Goal: Book appointment/travel/reservation

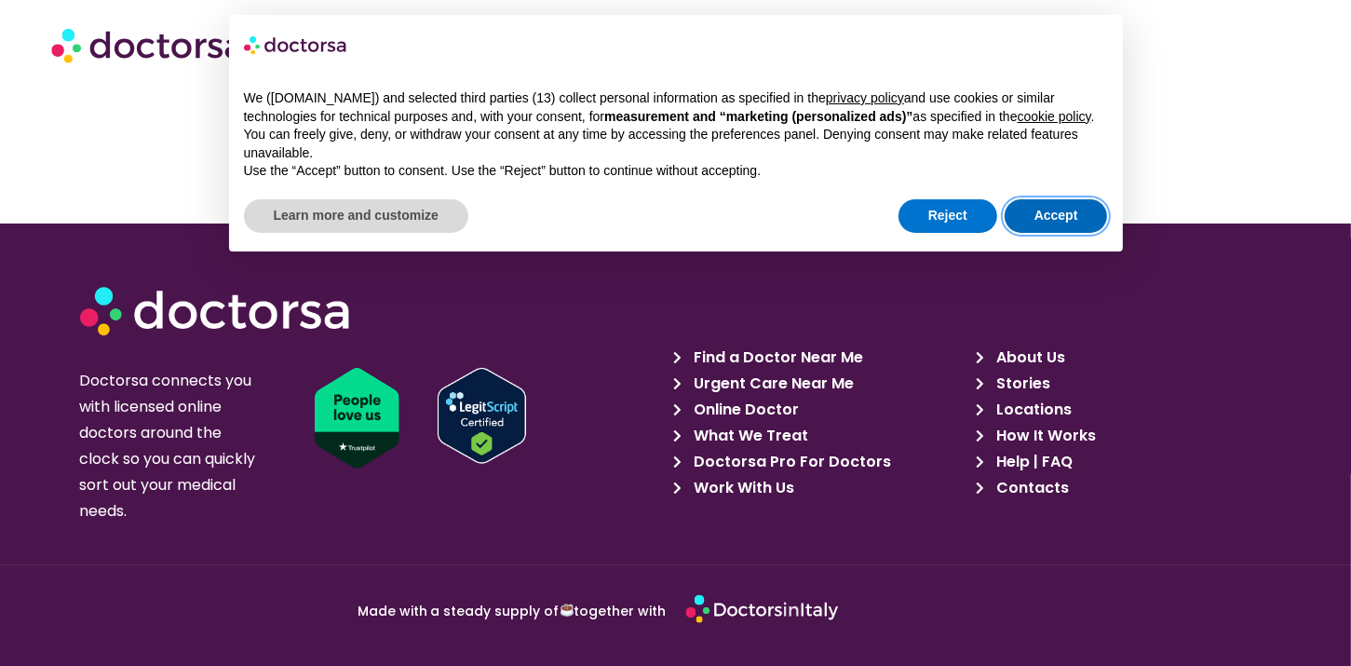
click at [1057, 214] on button "Accept" at bounding box center [1056, 216] width 103 height 34
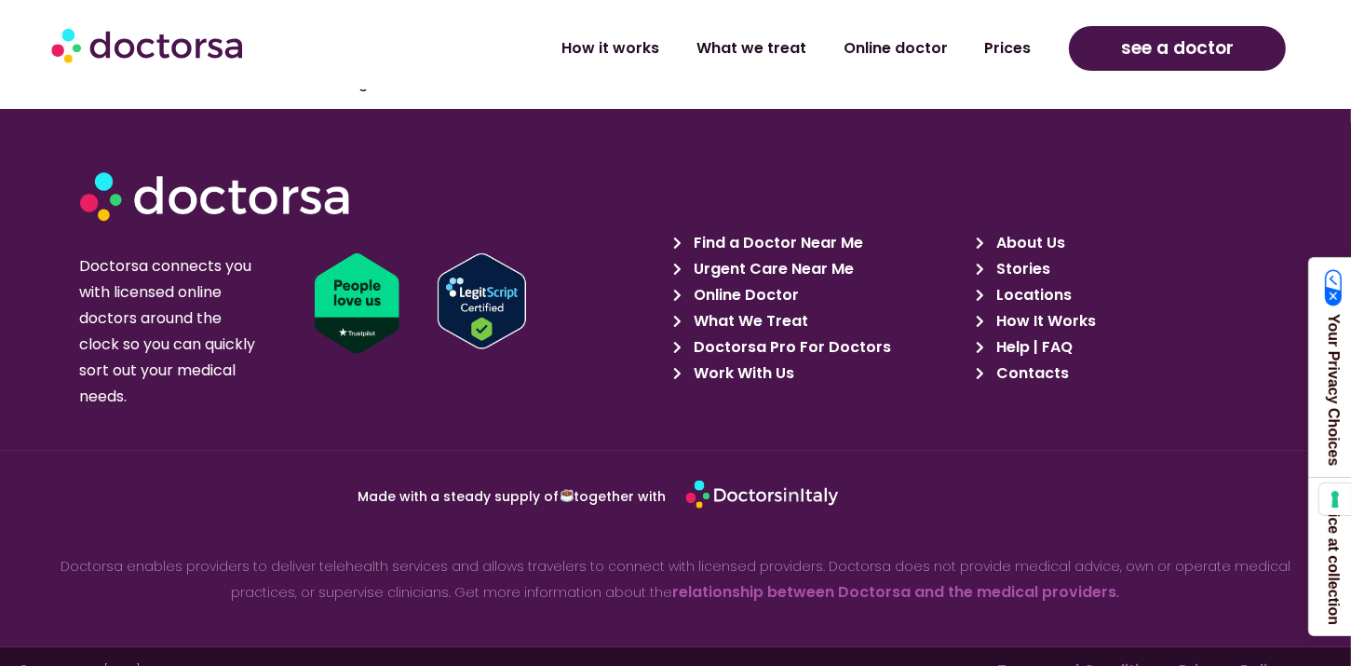
scroll to position [142, 0]
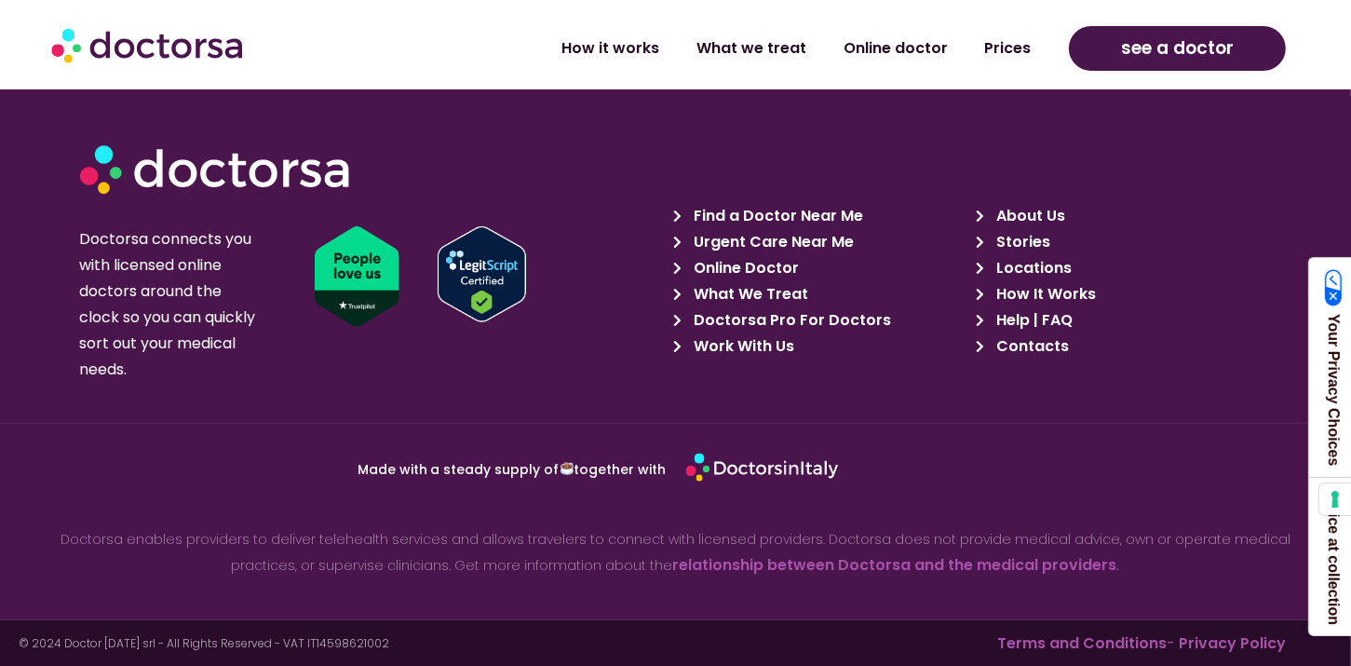
click at [757, 265] on span "Online Doctor" at bounding box center [745, 268] width 110 height 26
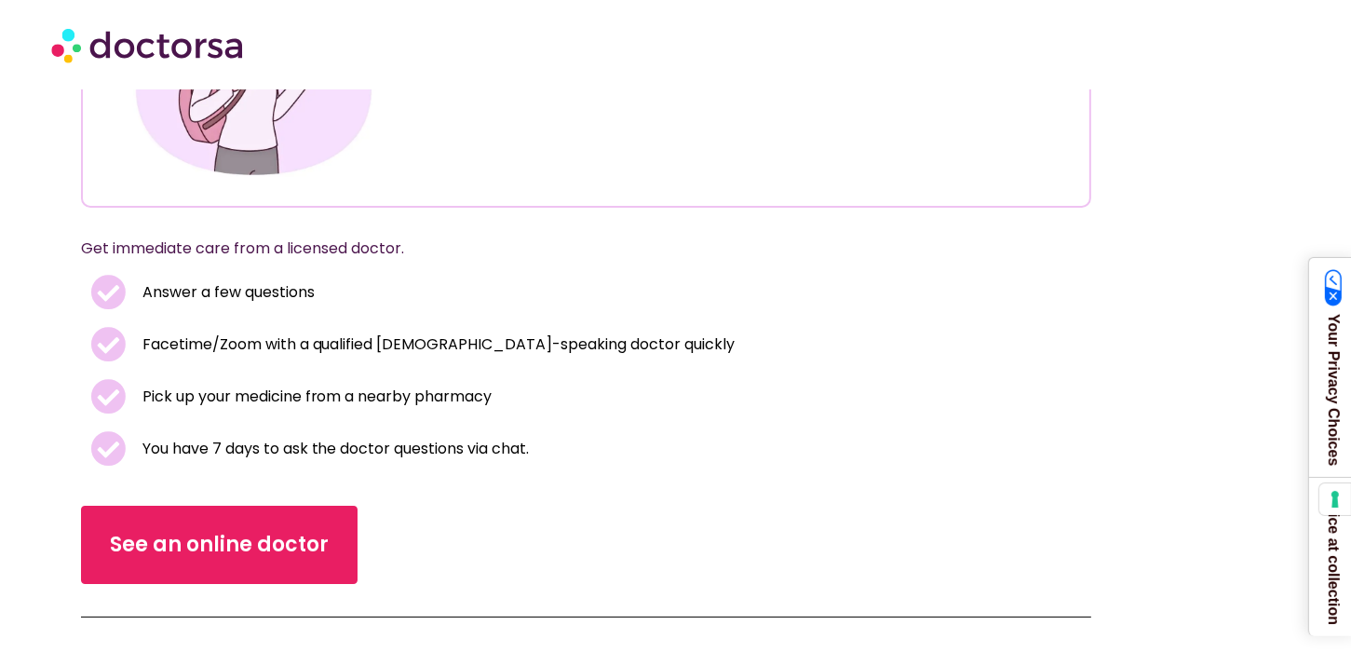
scroll to position [322, 0]
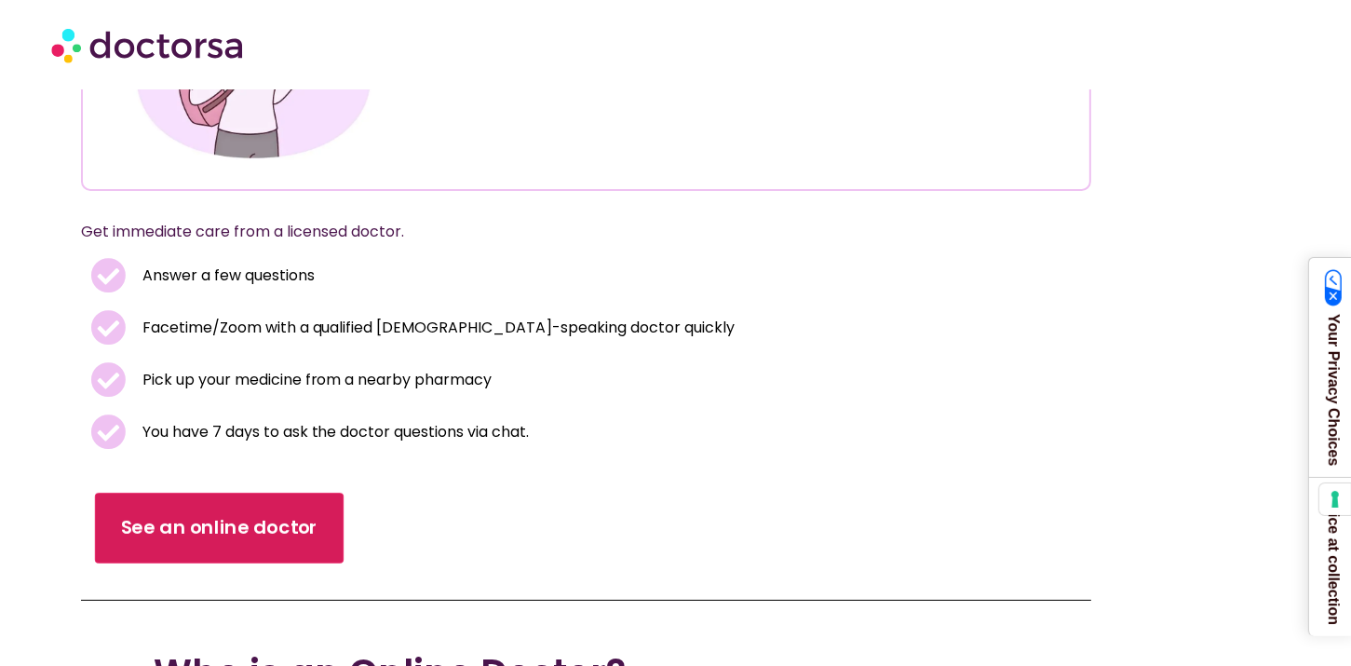
click at [255, 509] on link "See an online doctor" at bounding box center [219, 528] width 249 height 71
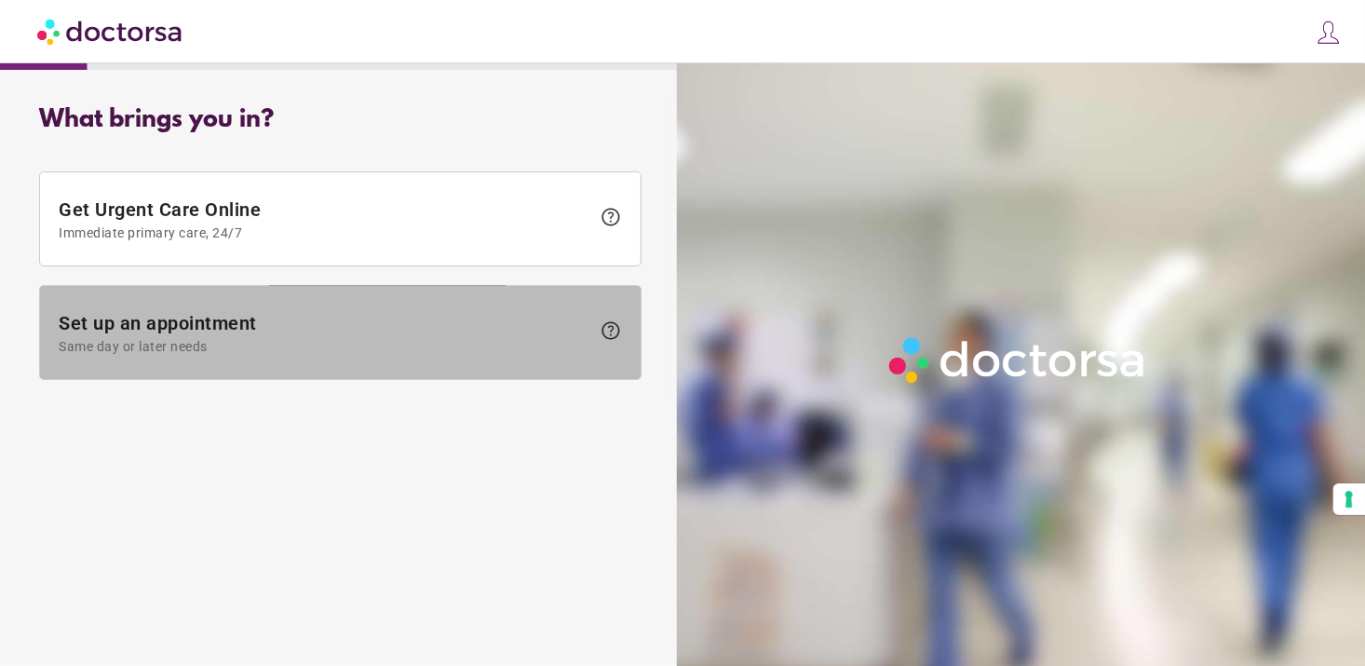
click at [179, 336] on span "Set up an appointment Same day or later needs" at bounding box center [325, 333] width 532 height 42
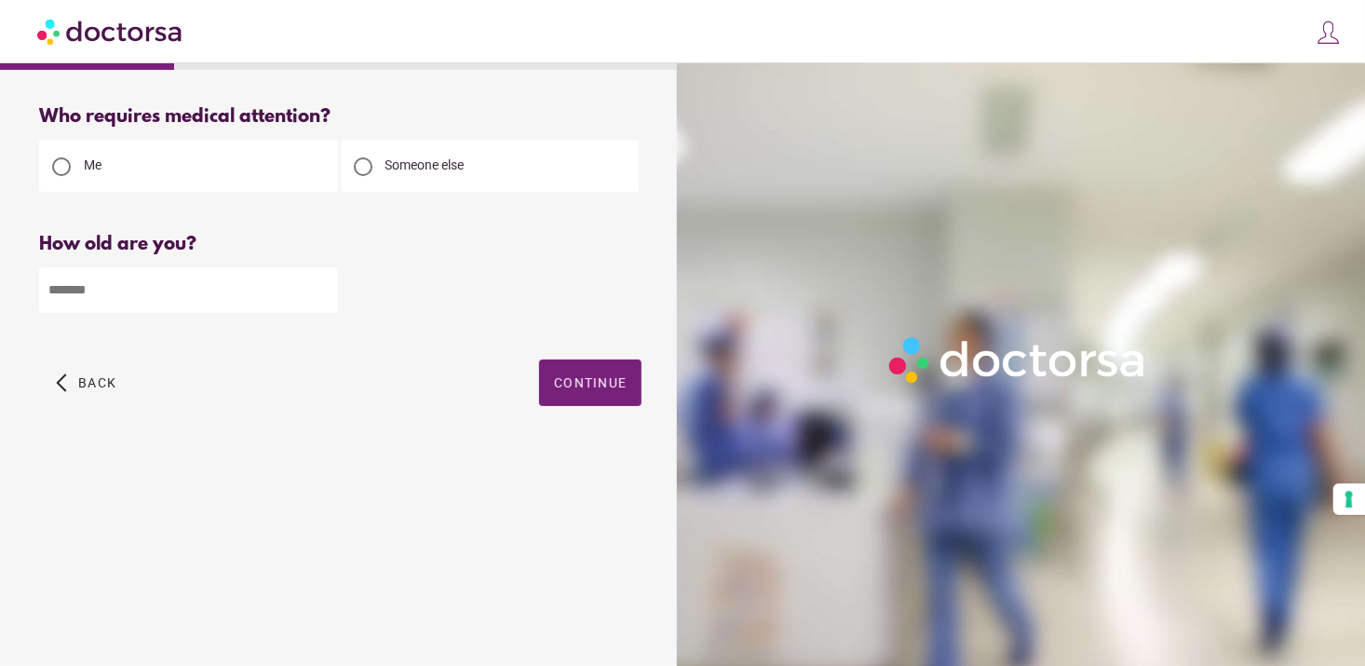
click at [115, 288] on input "number" at bounding box center [188, 290] width 299 height 46
type input "**"
click at [562, 379] on span "Continue" at bounding box center [590, 382] width 73 height 15
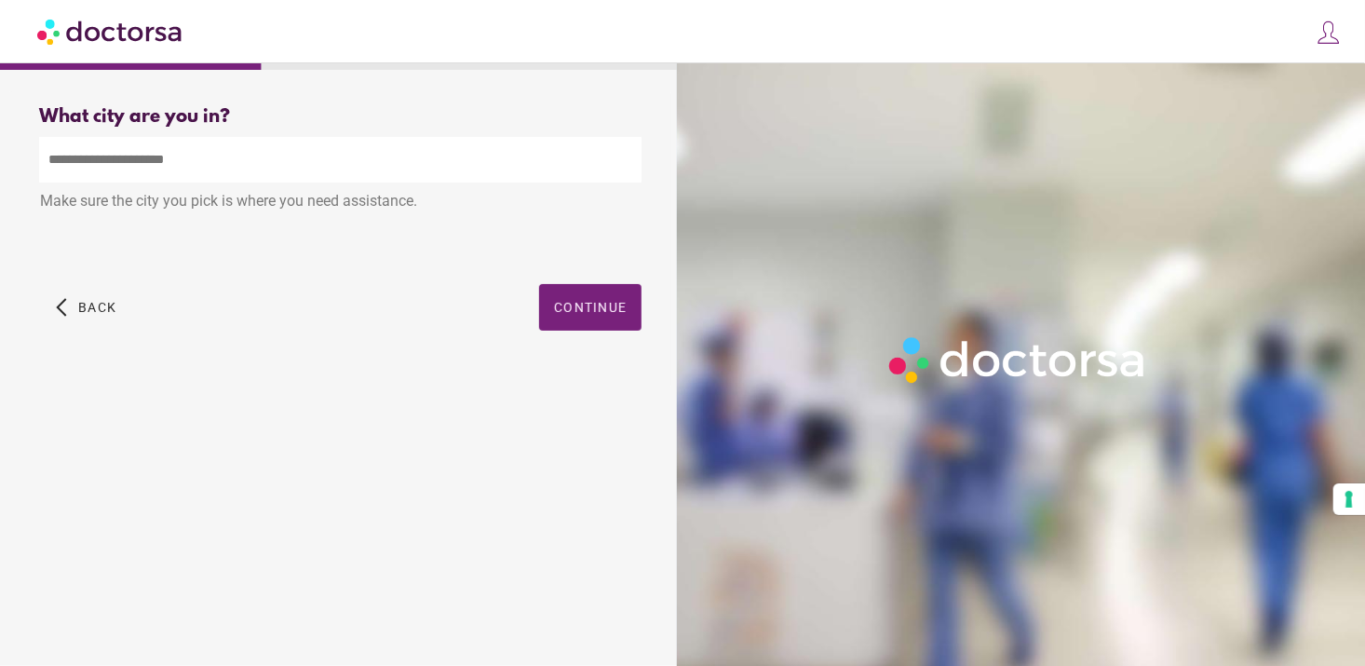
click at [54, 165] on input "text" at bounding box center [340, 160] width 602 height 46
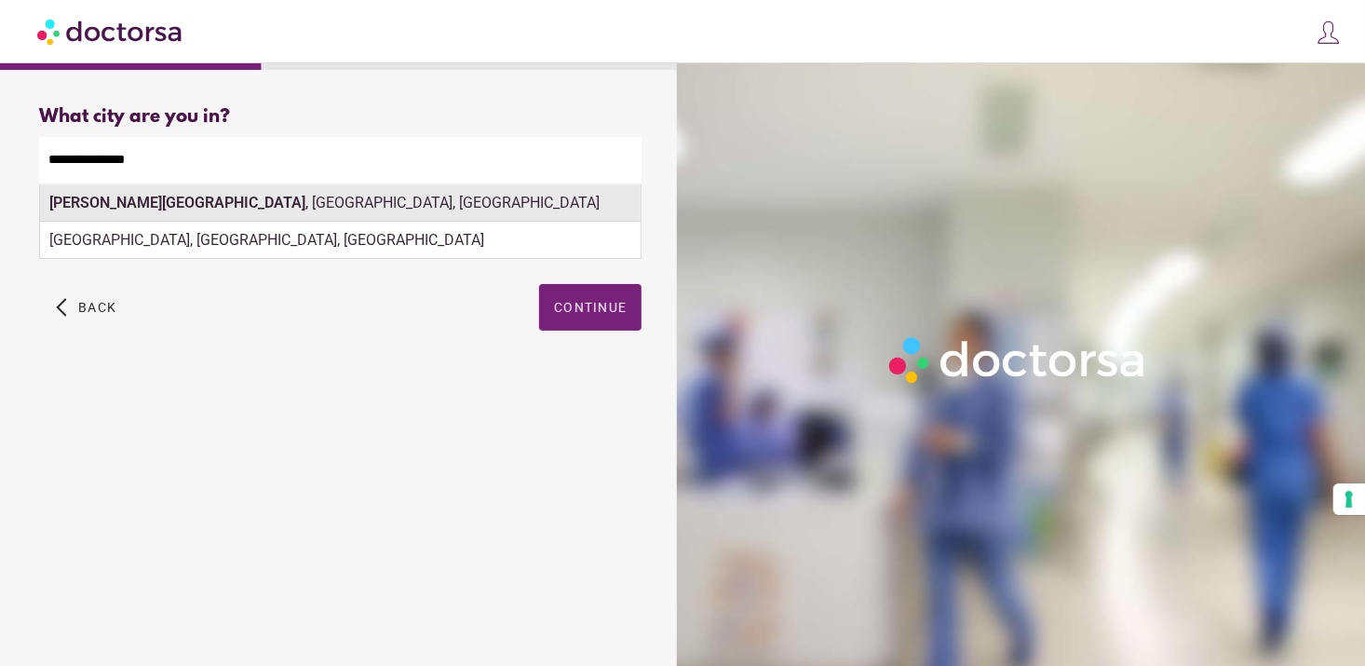
click at [151, 202] on div "Bonita Springs , FL, USA" at bounding box center [340, 202] width 601 height 37
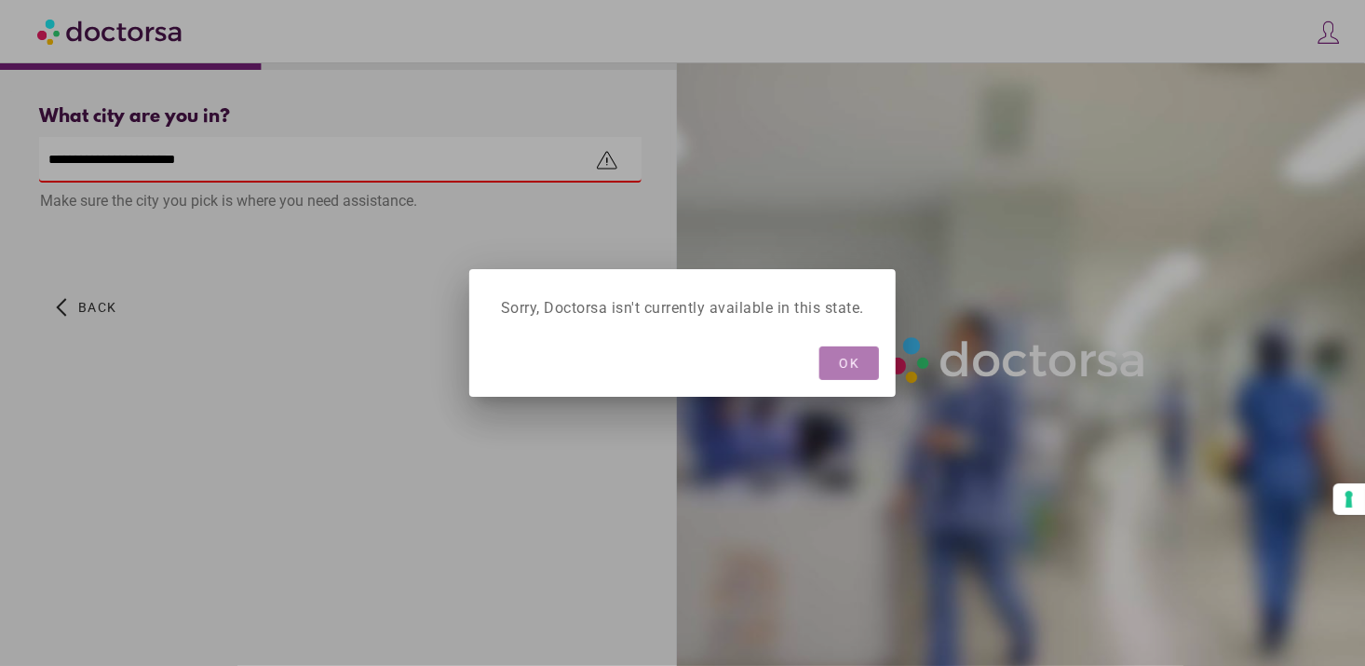
click at [856, 362] on span "OK" at bounding box center [849, 363] width 20 height 15
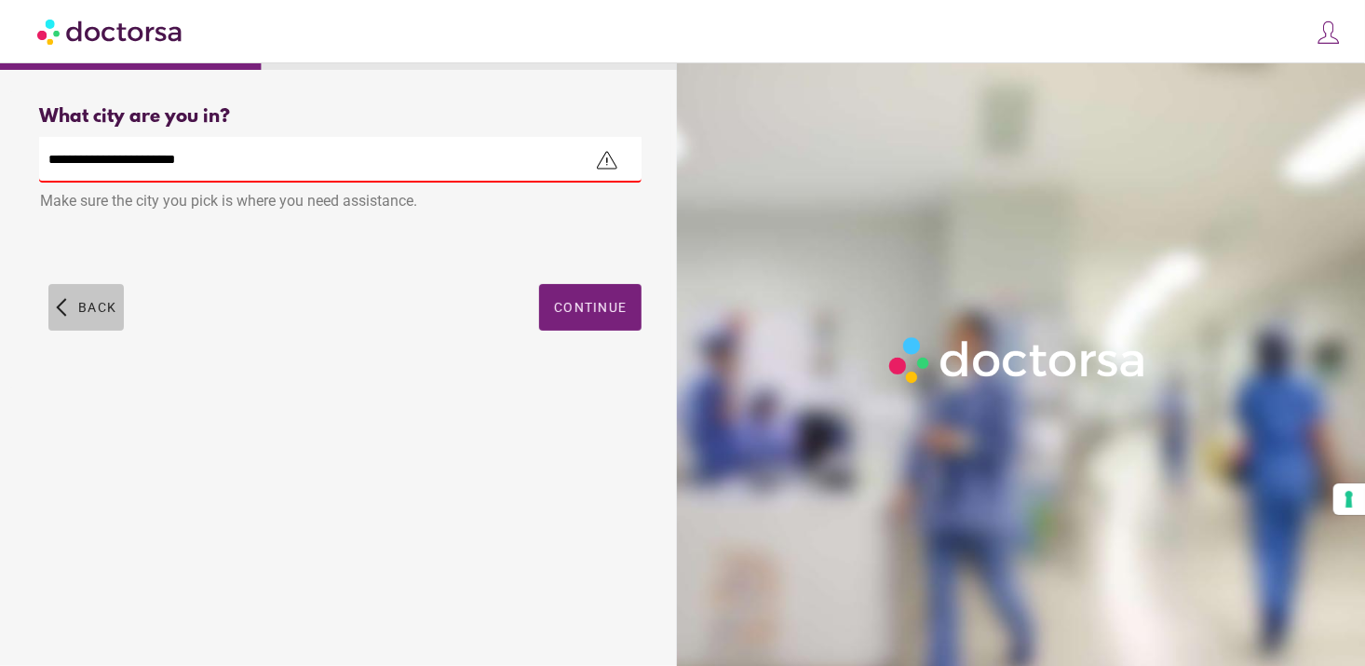
click at [98, 304] on span "Back" at bounding box center [97, 307] width 38 height 15
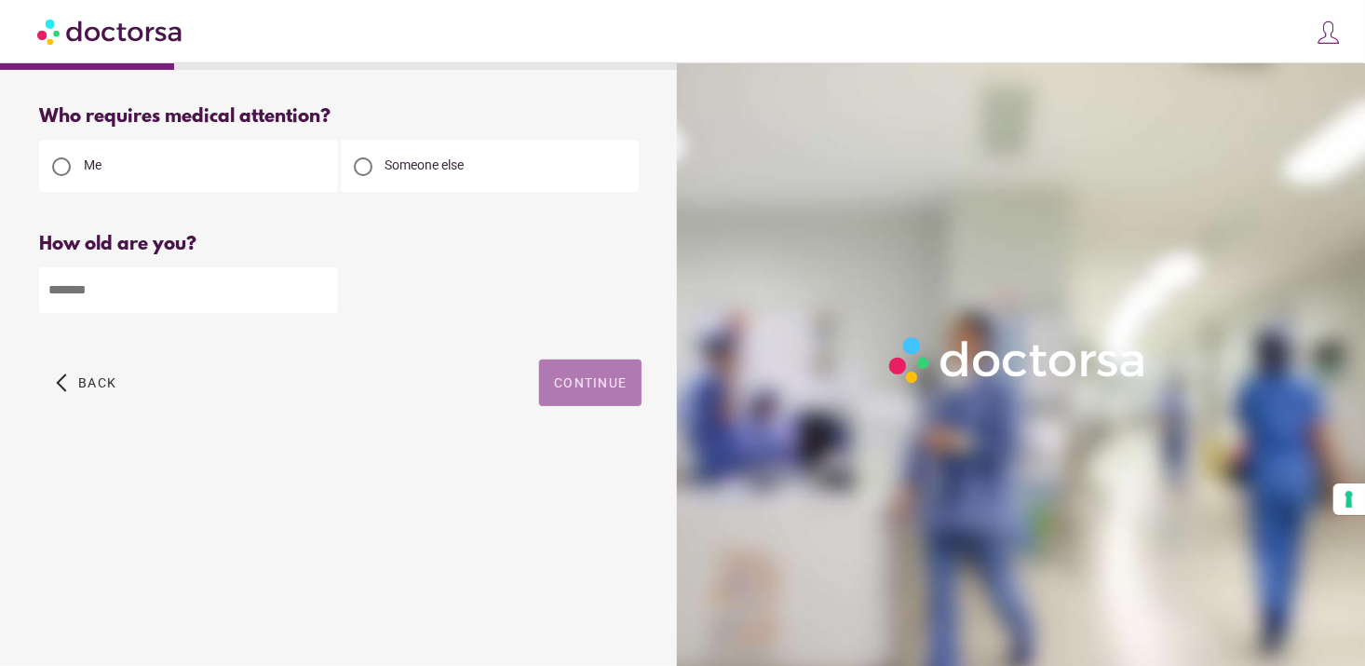
click at [617, 394] on span "button" at bounding box center [590, 382] width 102 height 47
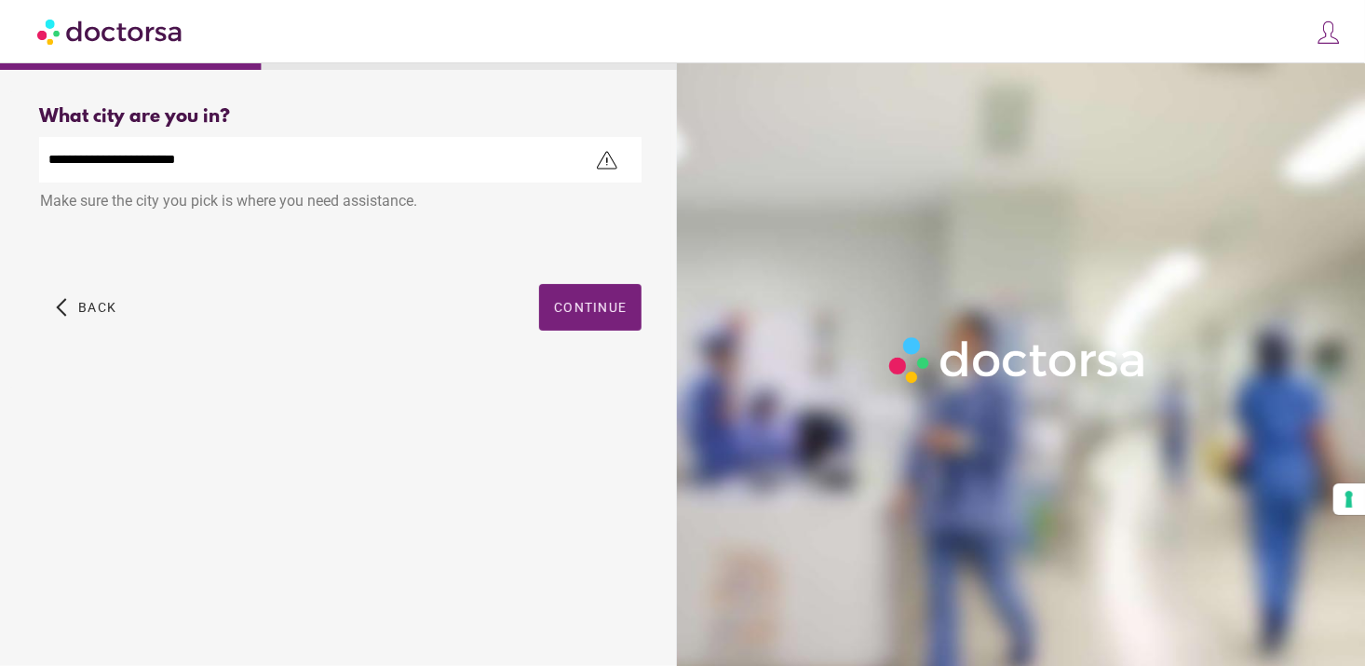
click at [245, 155] on input "**********" at bounding box center [340, 160] width 602 height 46
type input "*"
click at [245, 155] on input "text" at bounding box center [340, 160] width 602 height 46
click at [245, 155] on input "*" at bounding box center [340, 160] width 602 height 46
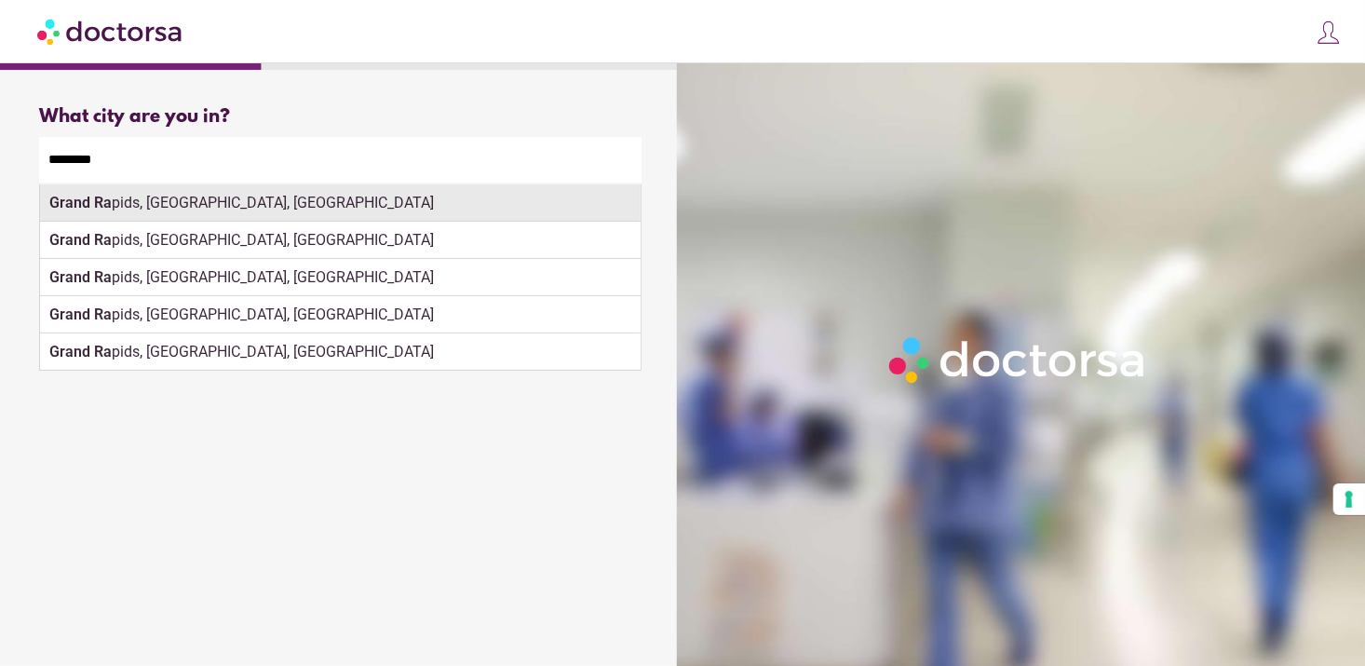
click at [194, 204] on div "Grand Ra pids, MI, USA" at bounding box center [340, 202] width 601 height 37
type input "**********"
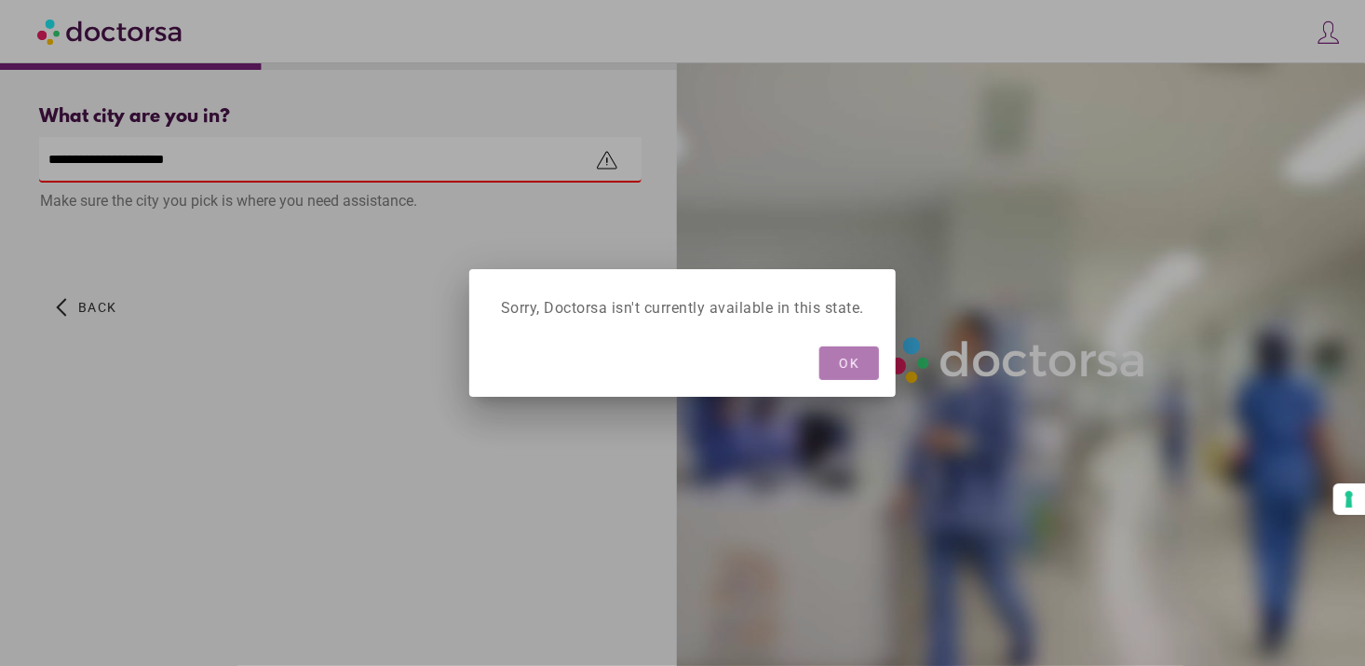
click at [848, 360] on span "OK" at bounding box center [849, 363] width 20 height 15
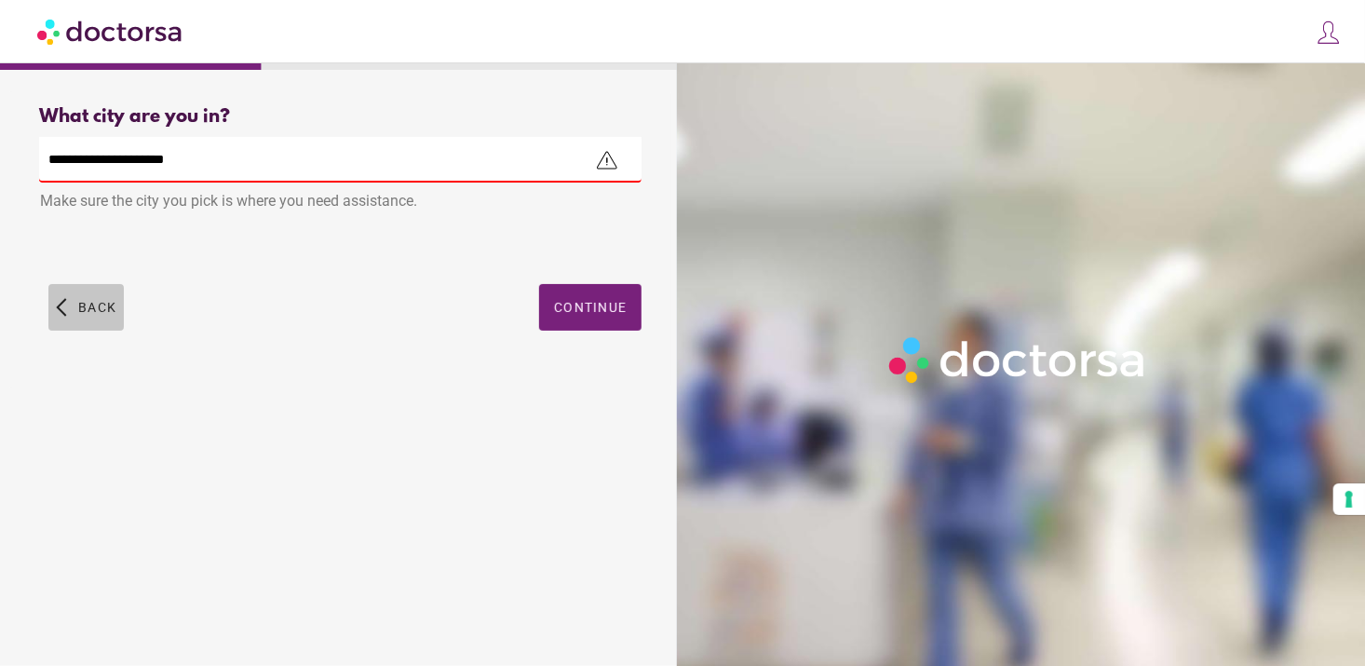
click at [95, 304] on span "Back" at bounding box center [97, 307] width 38 height 15
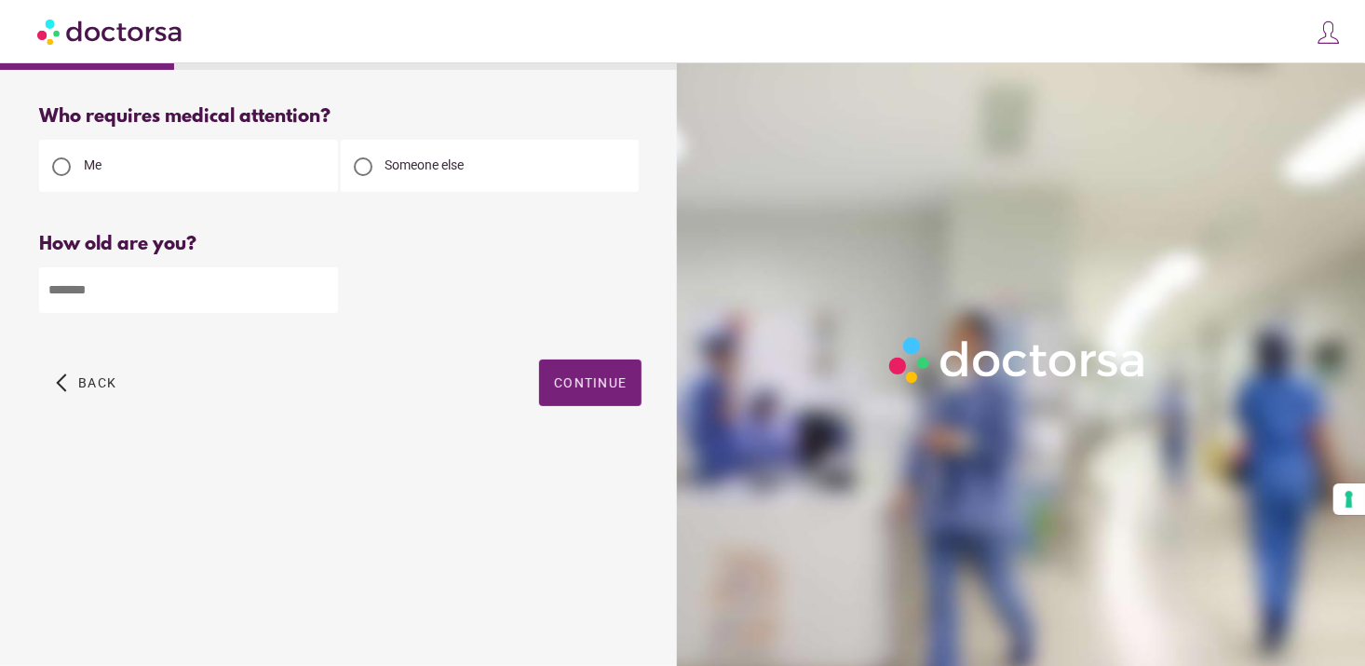
click at [95, 304] on input "**" at bounding box center [188, 290] width 299 height 46
click at [85, 383] on span "Back" at bounding box center [97, 382] width 38 height 15
